Goal: Browse casually: Explore the website without a specific task or goal

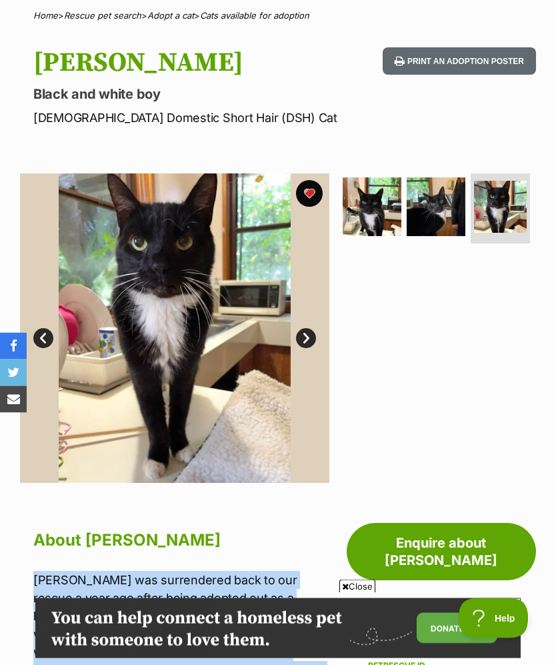
scroll to position [130, 0]
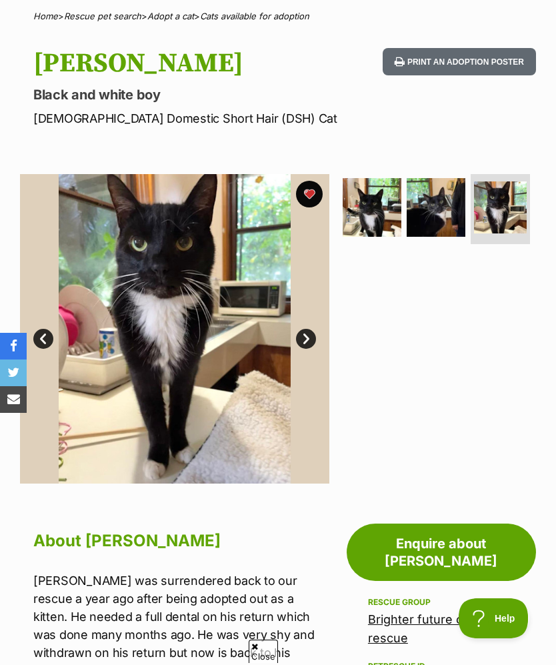
click at [428, 206] on img at bounding box center [436, 207] width 59 height 59
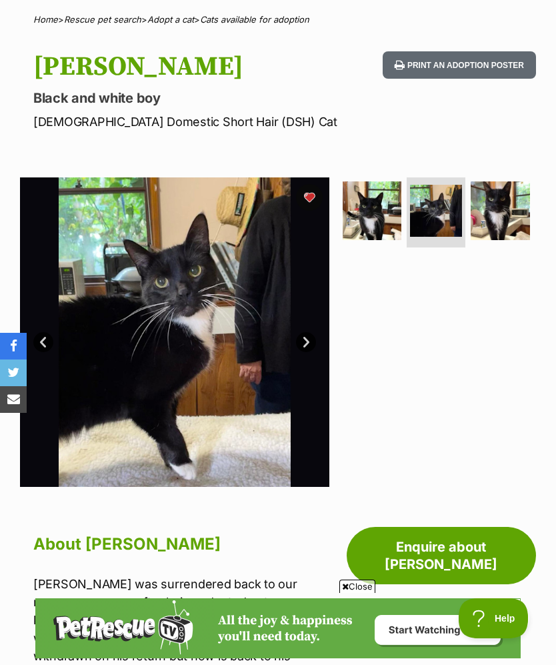
scroll to position [0, 0]
click at [501, 212] on img at bounding box center [500, 210] width 59 height 59
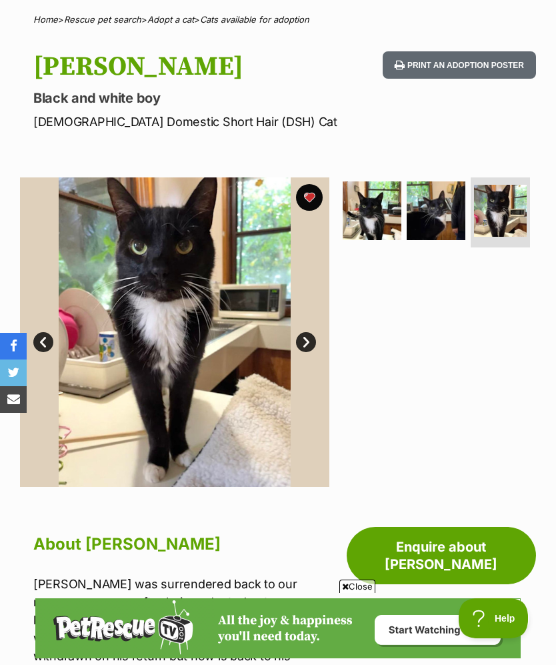
click at [371, 203] on img at bounding box center [372, 210] width 59 height 59
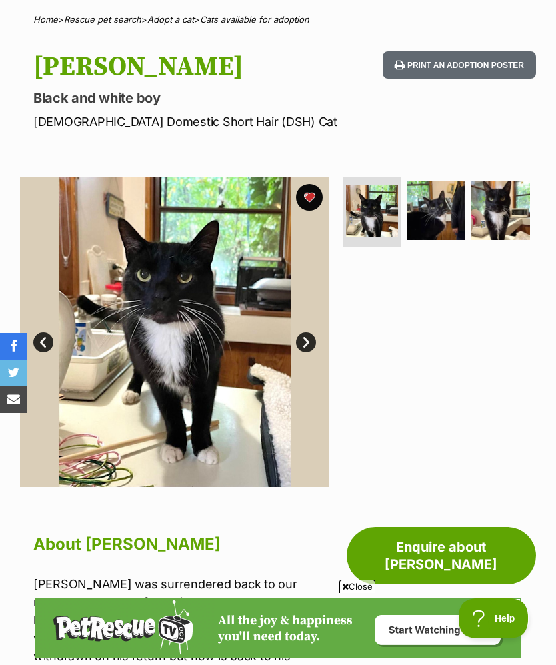
click at [492, 207] on img at bounding box center [500, 210] width 59 height 59
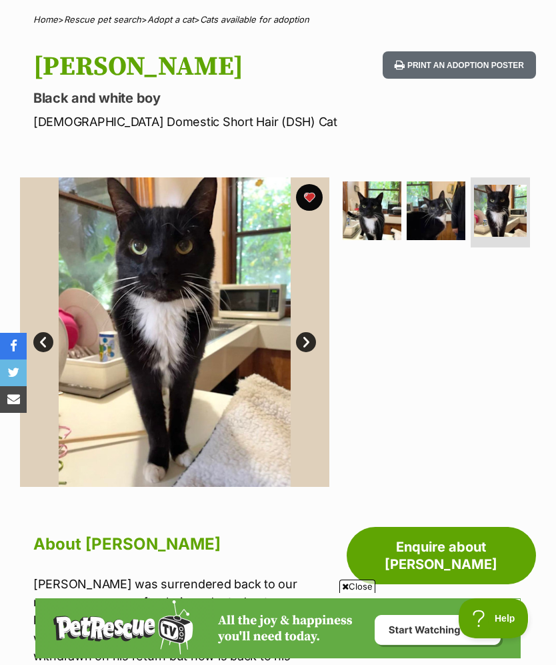
click at [374, 202] on img at bounding box center [372, 210] width 59 height 59
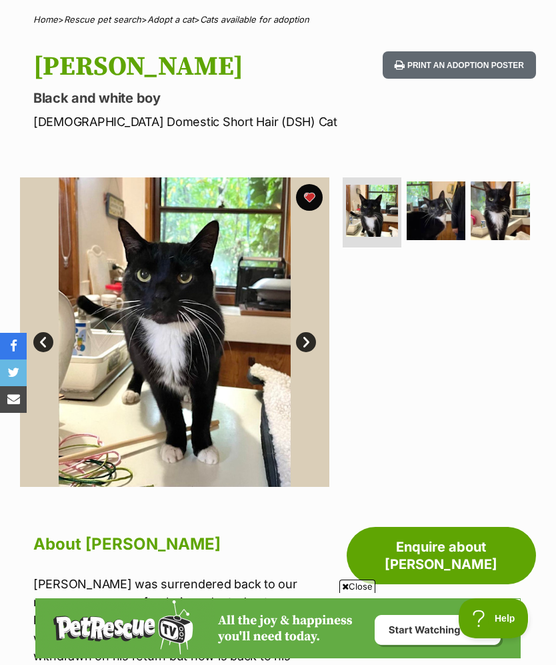
click at [504, 197] on img at bounding box center [500, 210] width 59 height 59
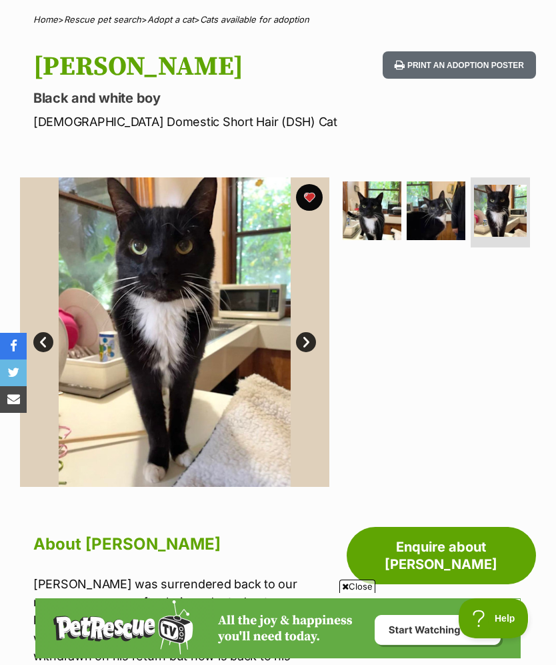
click at [447, 221] on img at bounding box center [436, 210] width 59 height 59
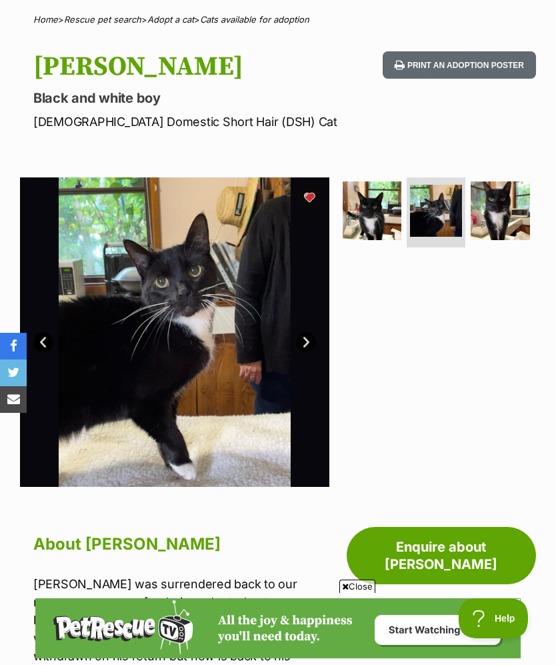
click at [365, 205] on img at bounding box center [372, 210] width 59 height 59
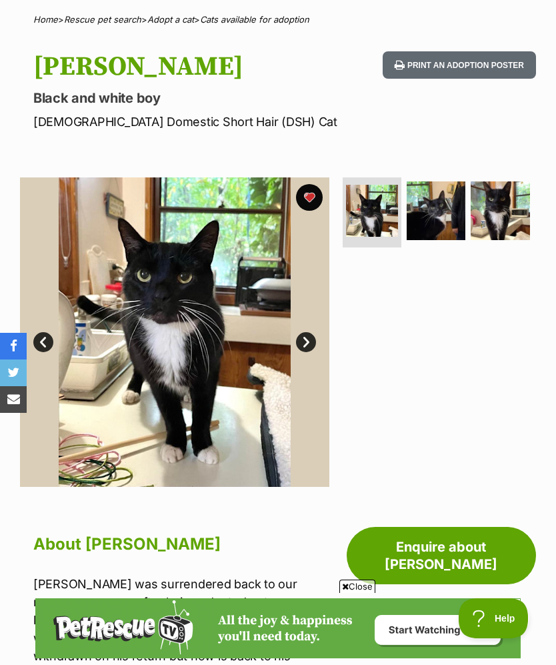
click at [516, 198] on img at bounding box center [500, 210] width 59 height 59
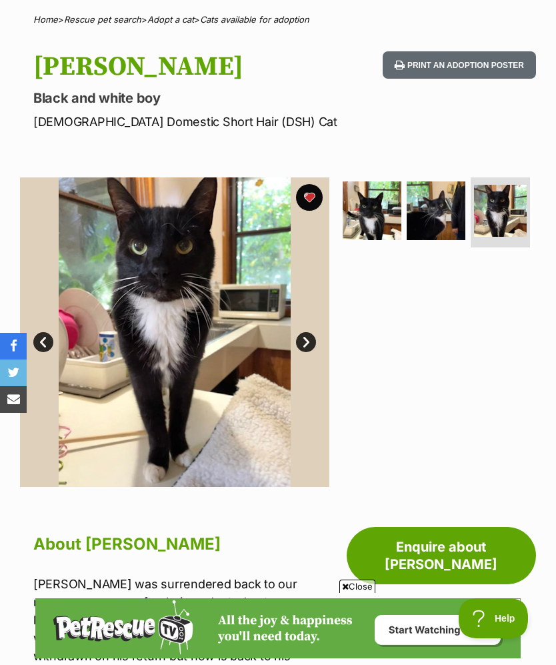
click at [375, 206] on img at bounding box center [372, 210] width 59 height 59
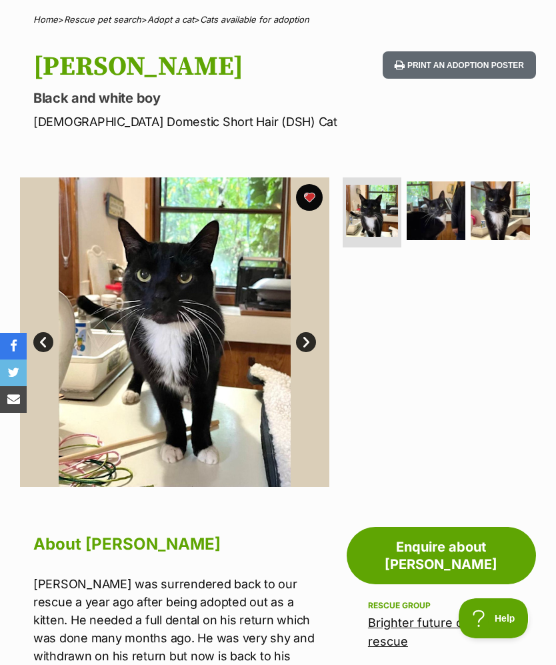
scroll to position [127, 0]
click at [443, 202] on img at bounding box center [436, 210] width 59 height 59
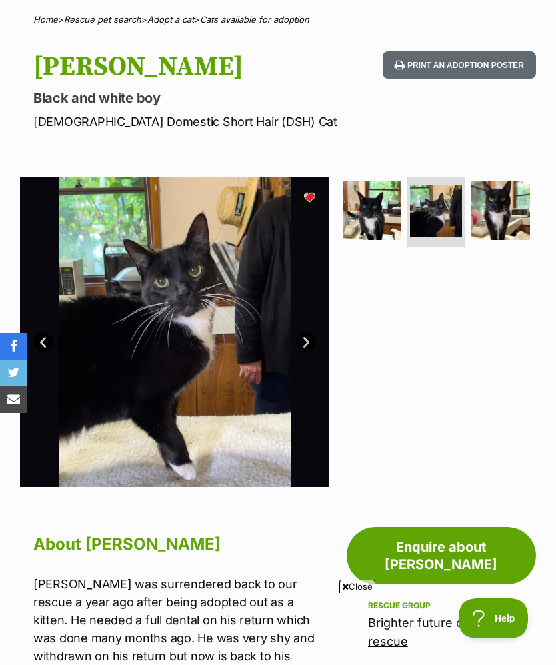
click at [497, 209] on img at bounding box center [500, 210] width 59 height 59
